Goal: Find contact information

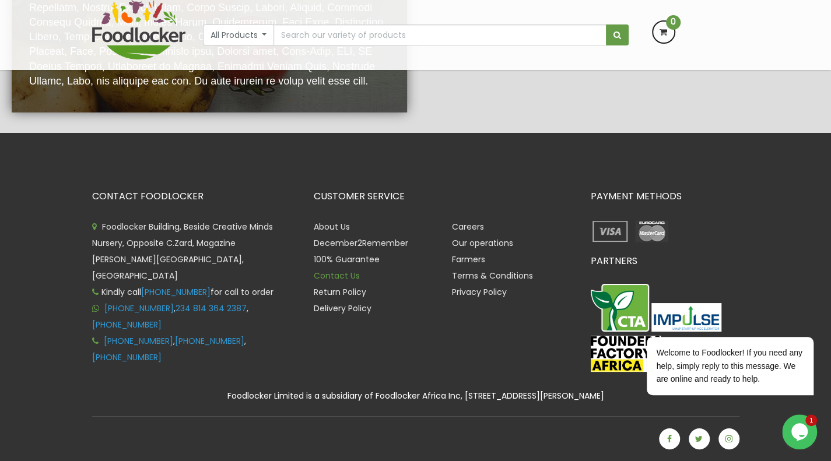
scroll to position [2379, 0]
click at [352, 278] on link "Contact Us" at bounding box center [337, 276] width 46 height 12
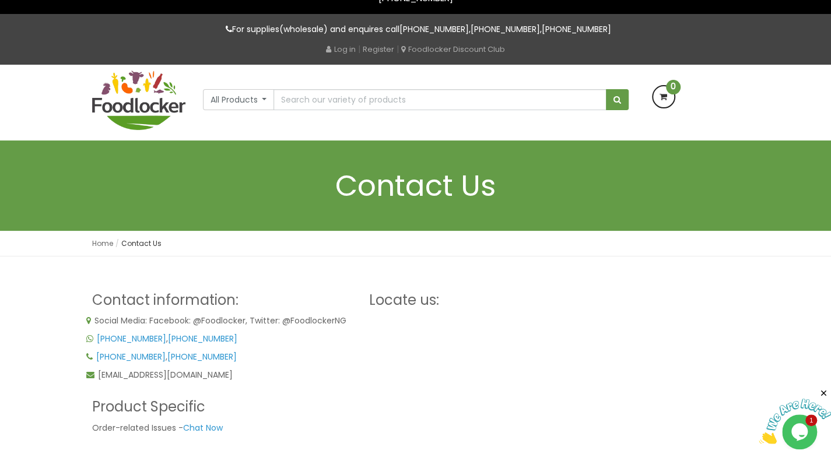
scroll to position [58, 0]
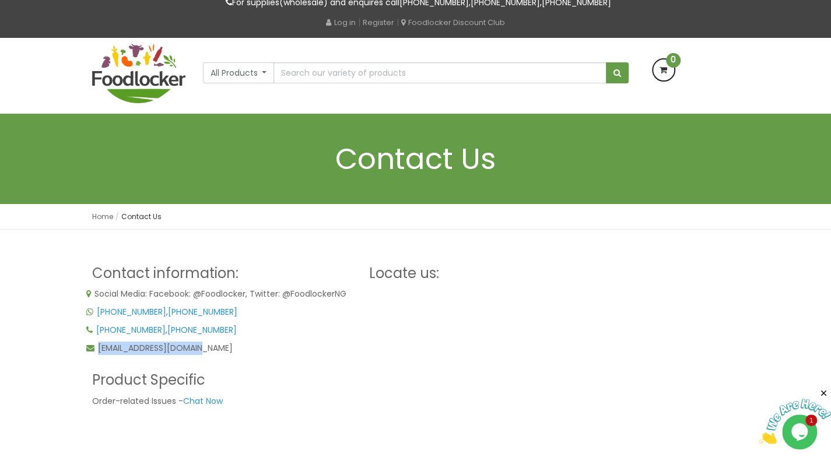
drag, startPoint x: 97, startPoint y: 347, endPoint x: 195, endPoint y: 351, distance: 98.6
click at [195, 351] on p "order@foodlocker.com.ng" at bounding box center [221, 348] width 271 height 13
click at [210, 350] on p "order@foodlocker.com.ng" at bounding box center [221, 348] width 271 height 13
drag, startPoint x: 200, startPoint y: 347, endPoint x: 194, endPoint y: 348, distance: 6.5
click at [192, 348] on span "order@foodlocker.com.ng" at bounding box center [165, 348] width 135 height 12
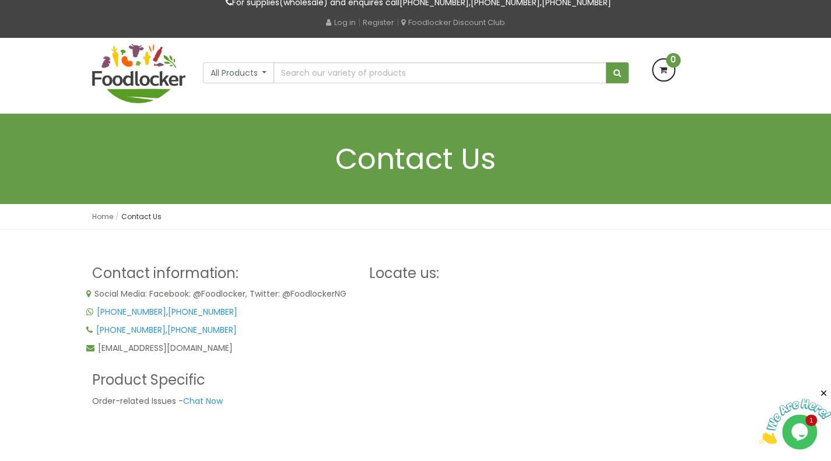
click at [216, 347] on p "order@foodlocker.com.ng" at bounding box center [221, 348] width 271 height 13
drag, startPoint x: 218, startPoint y: 348, endPoint x: 99, endPoint y: 355, distance: 119.1
click at [99, 355] on div "Social Media: Facebook: @Foodlocker, Twitter: @FoodlockerNG +234 8098 49 7464 ,…" at bounding box center [221, 323] width 271 height 72
copy span "order@foodlocker.com.ng"
